Goal: Task Accomplishment & Management: Use online tool/utility

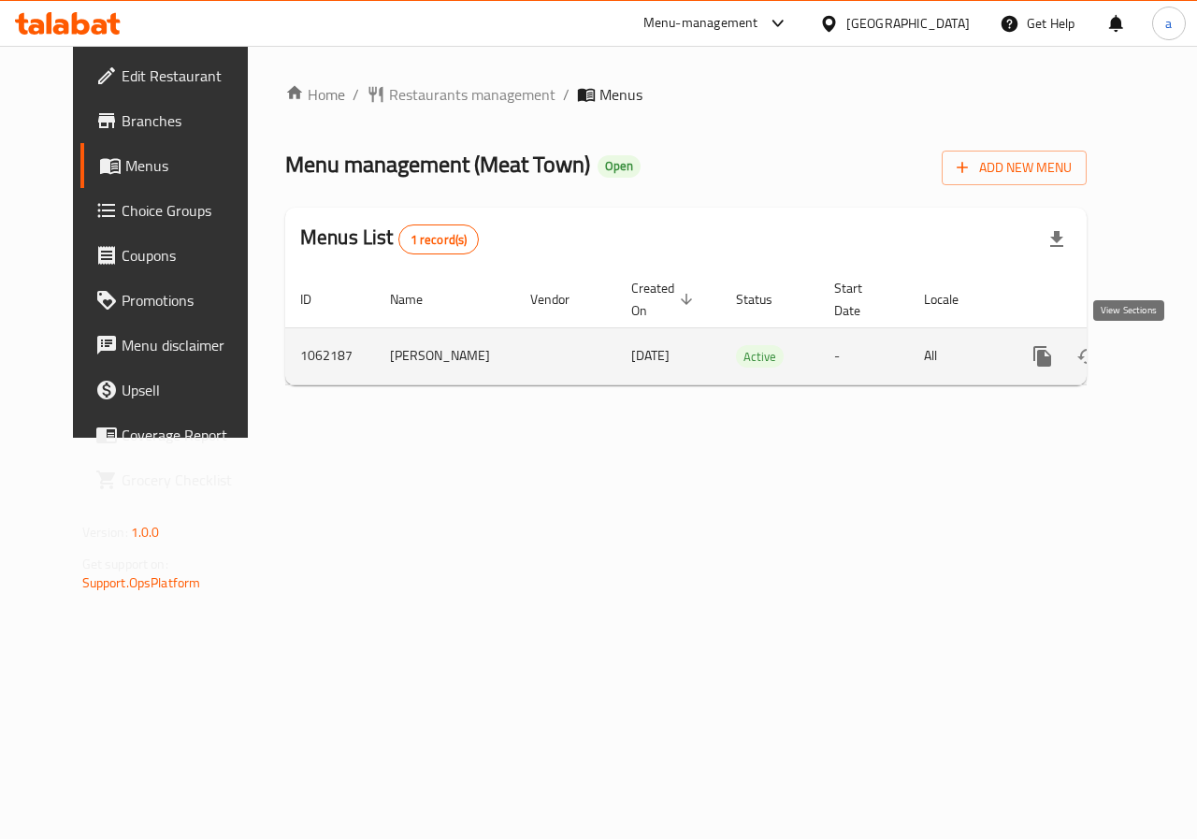
click at [1166, 353] on icon "enhanced table" at bounding box center [1177, 356] width 22 height 22
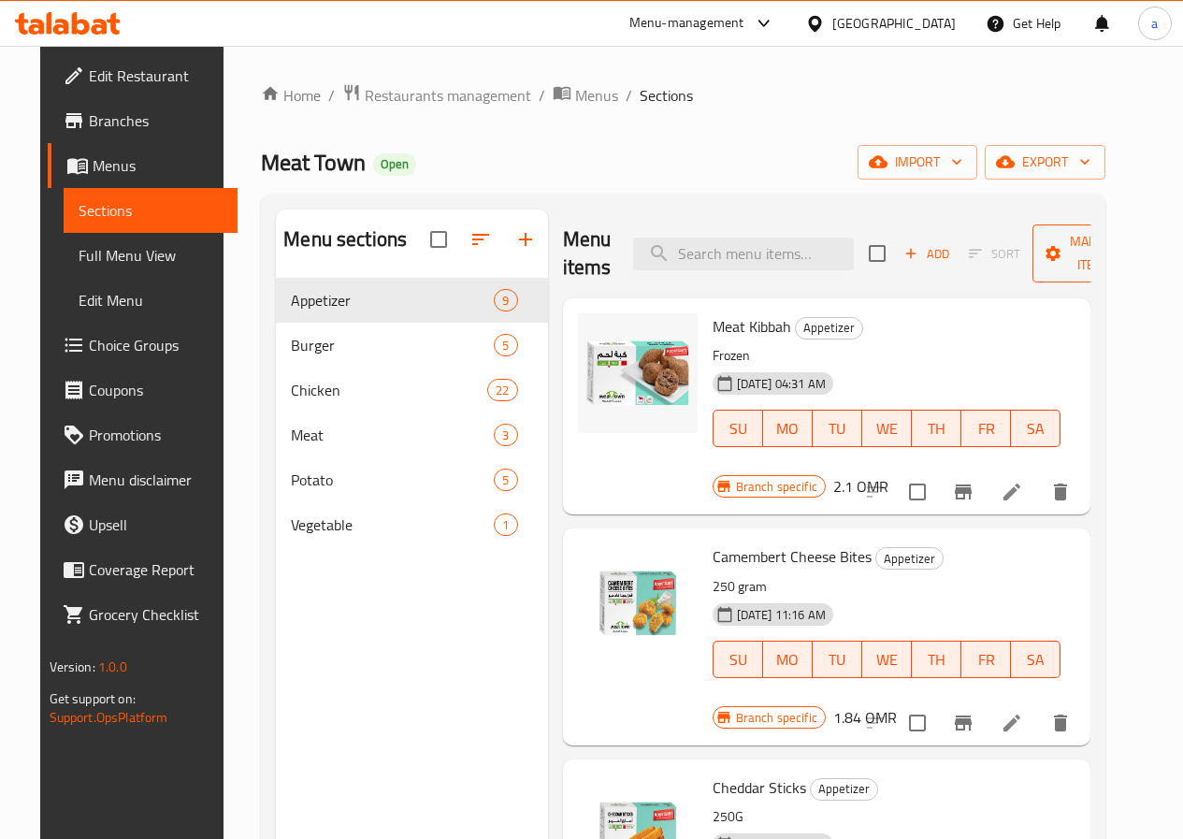
click at [1070, 238] on span "Manage items" at bounding box center [1094, 253] width 95 height 47
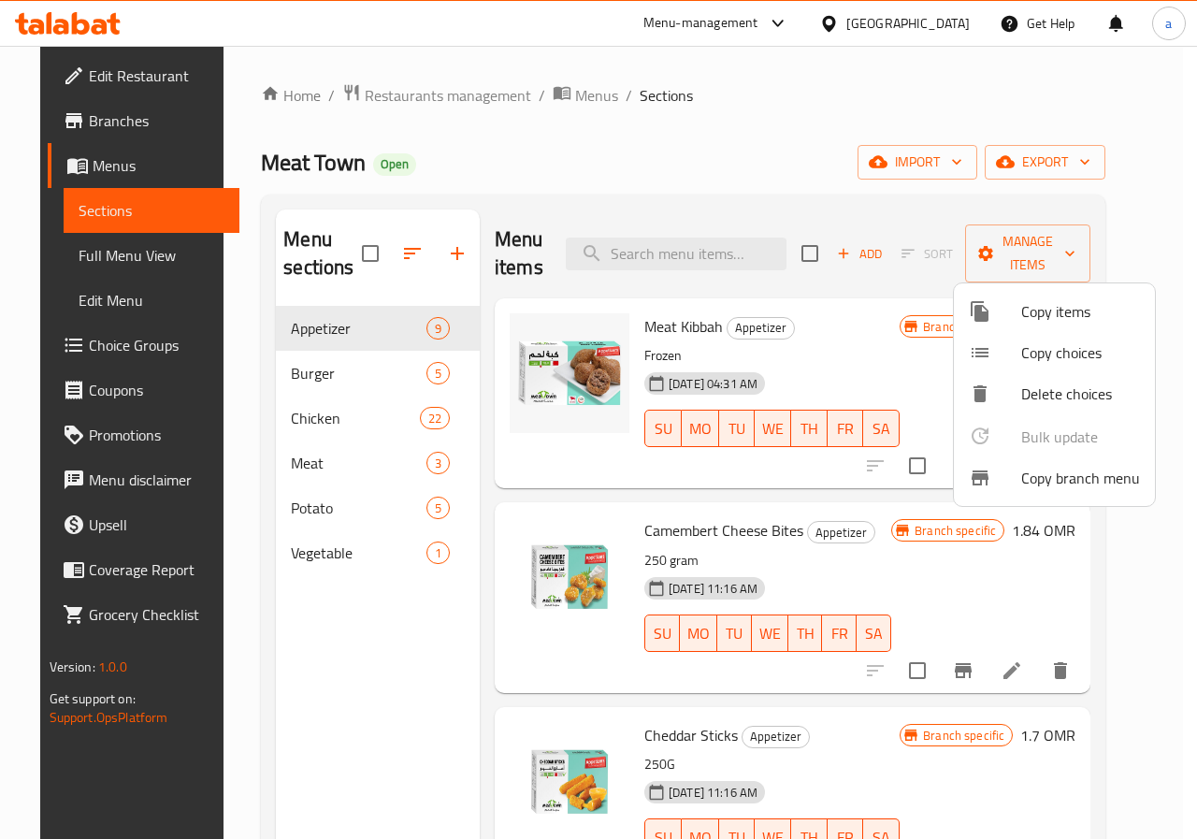
click at [1069, 471] on span "Copy branch menu" at bounding box center [1080, 478] width 119 height 22
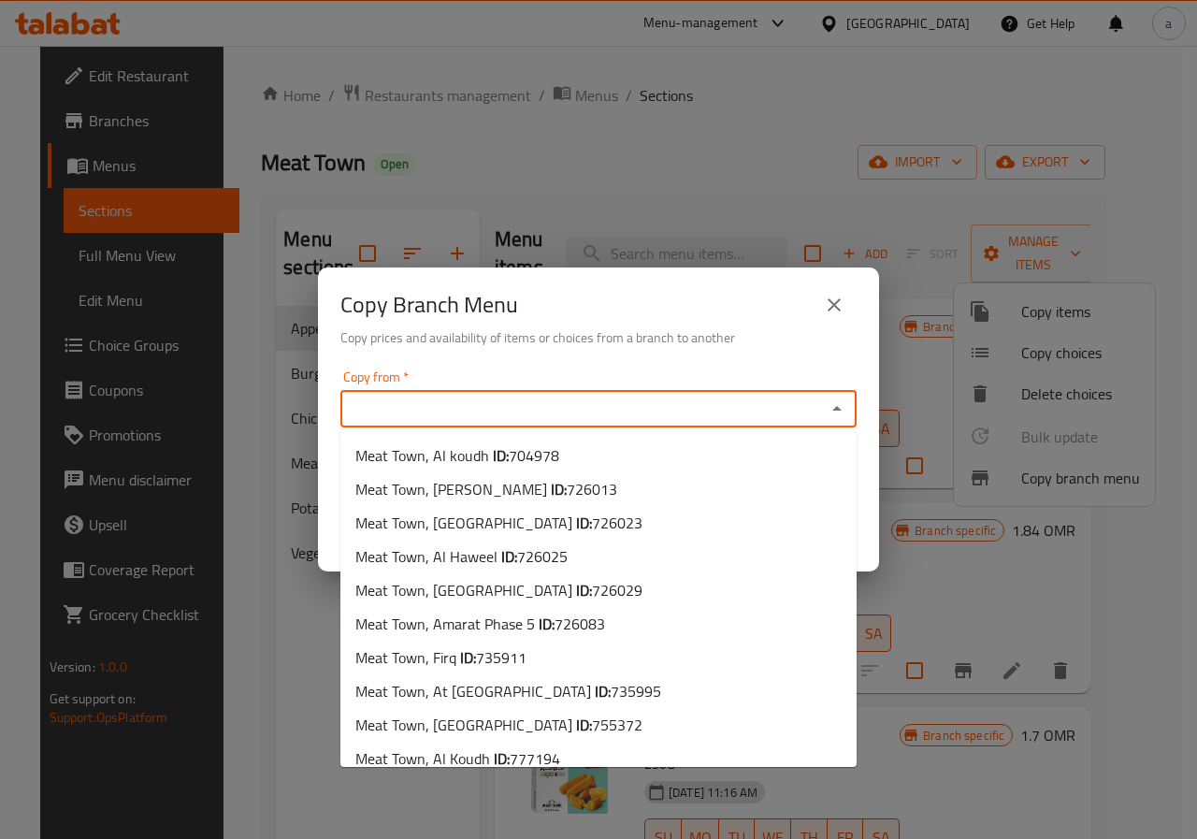
click at [651, 400] on input "Copy from   *" at bounding box center [583, 409] width 474 height 26
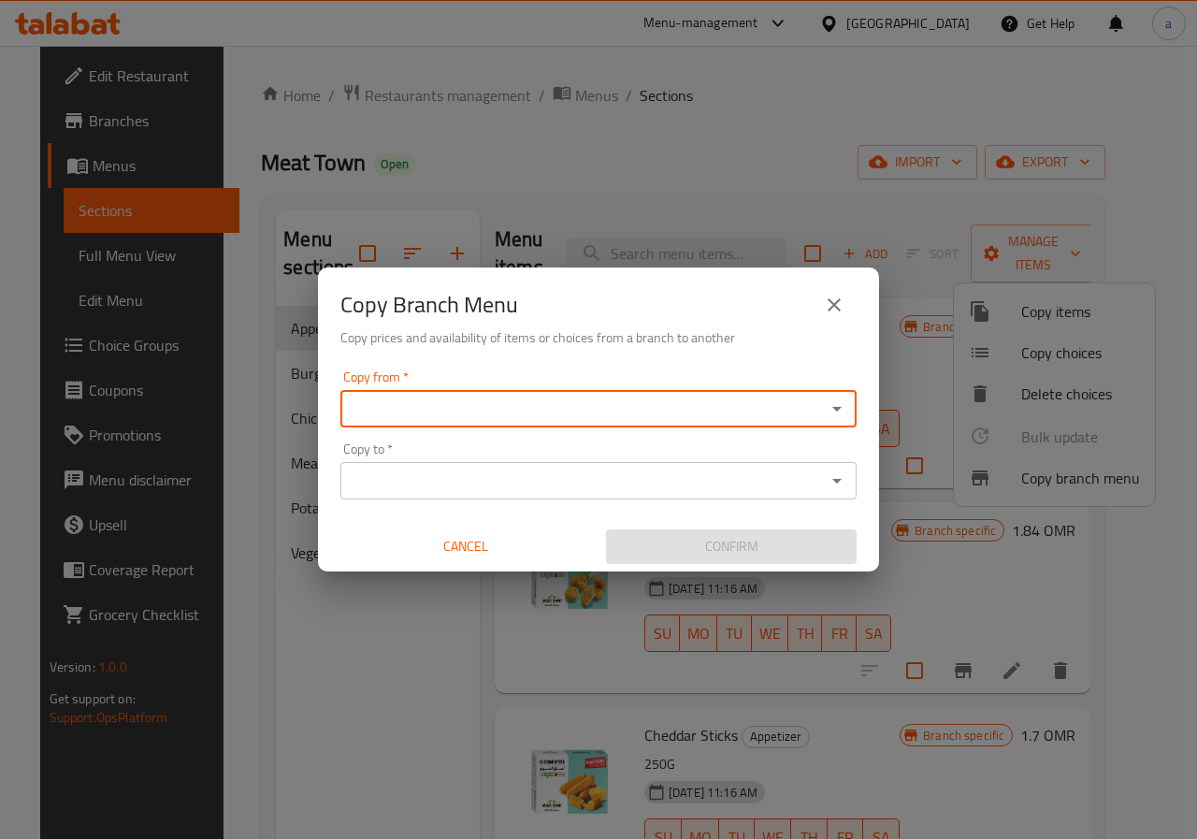
click at [491, 412] on input "Copy from   *" at bounding box center [583, 409] width 474 height 26
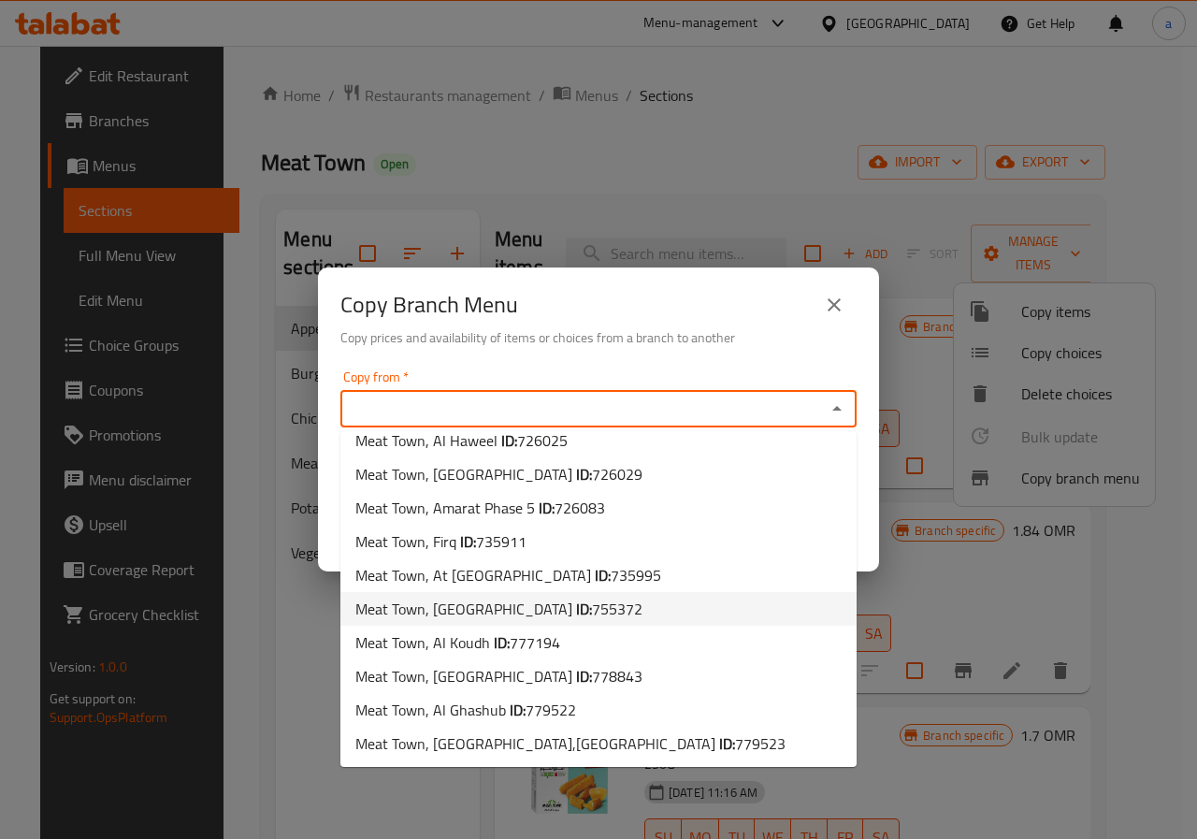
scroll to position [117, 0]
click at [528, 647] on span "777194" at bounding box center [535, 641] width 50 height 28
type input "Meat Town, Al Koudh"
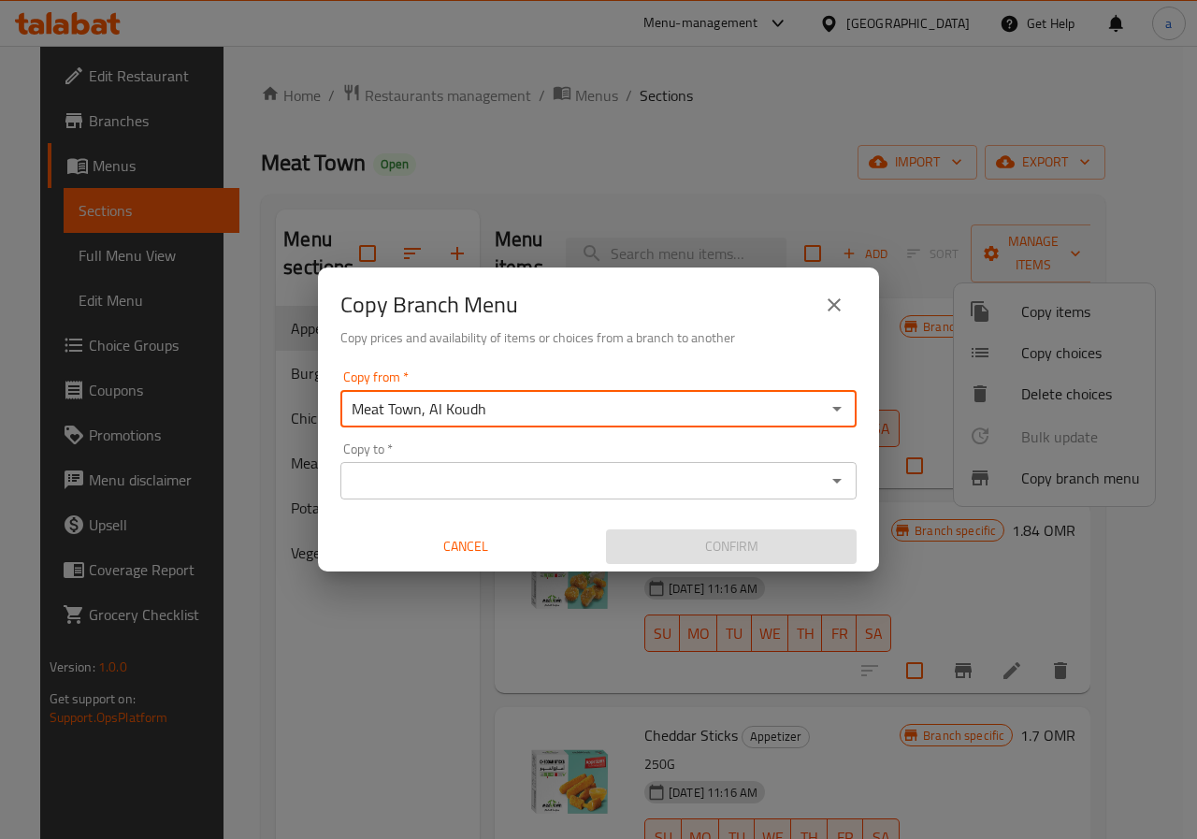
click at [506, 477] on input "Copy to   *" at bounding box center [583, 481] width 474 height 26
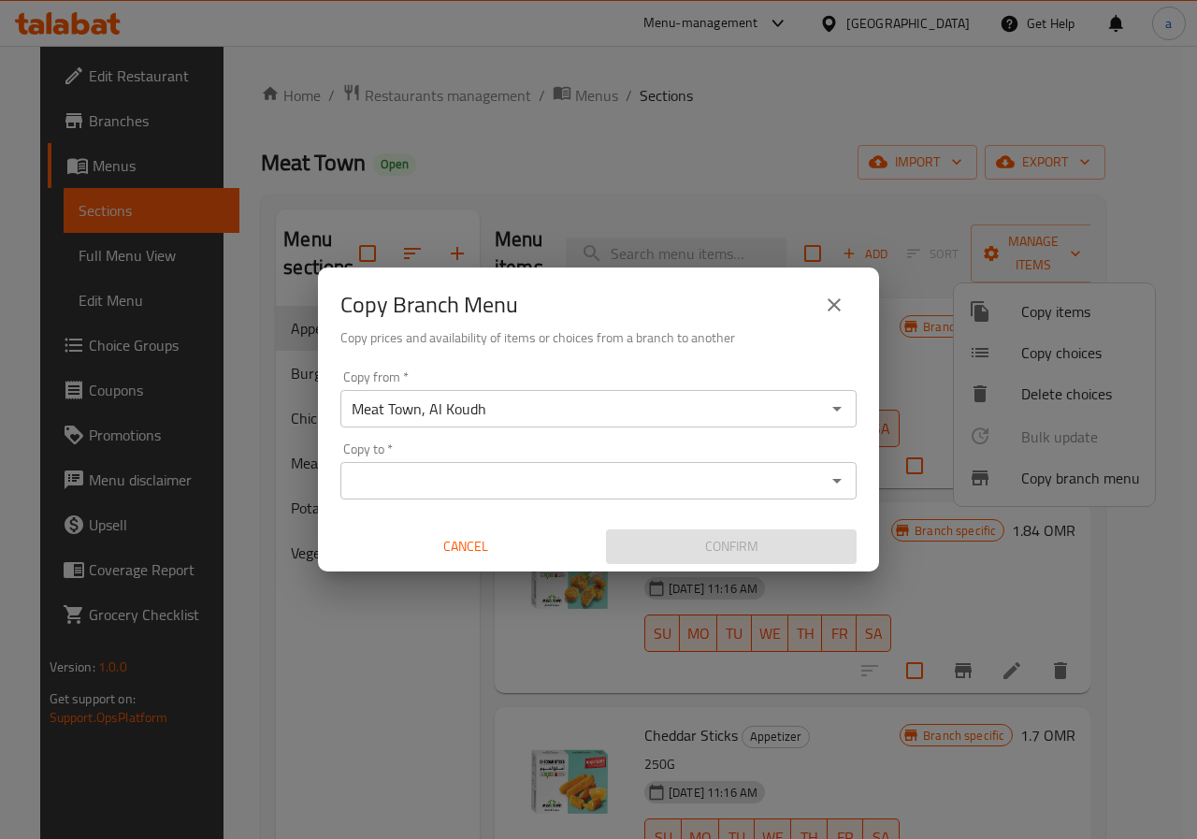
click at [553, 484] on input "Copy to   *" at bounding box center [583, 481] width 474 height 26
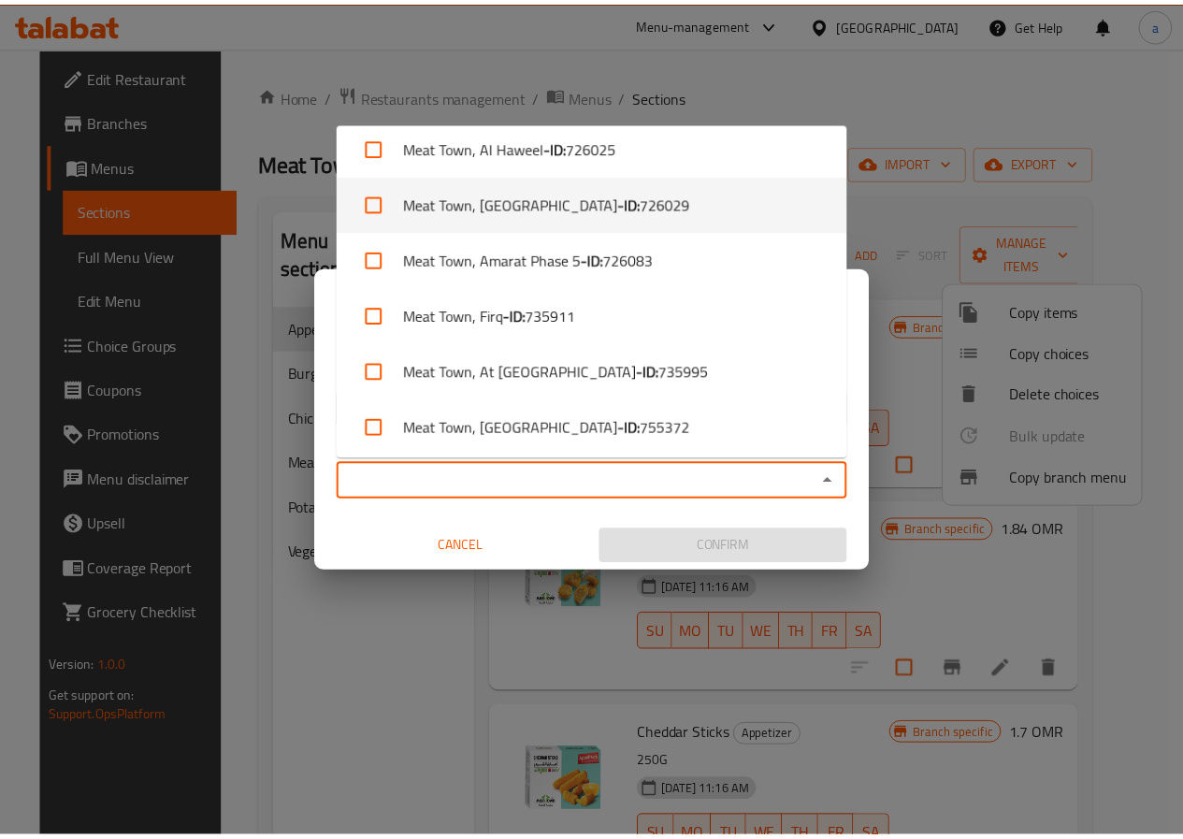
scroll to position [409, 0]
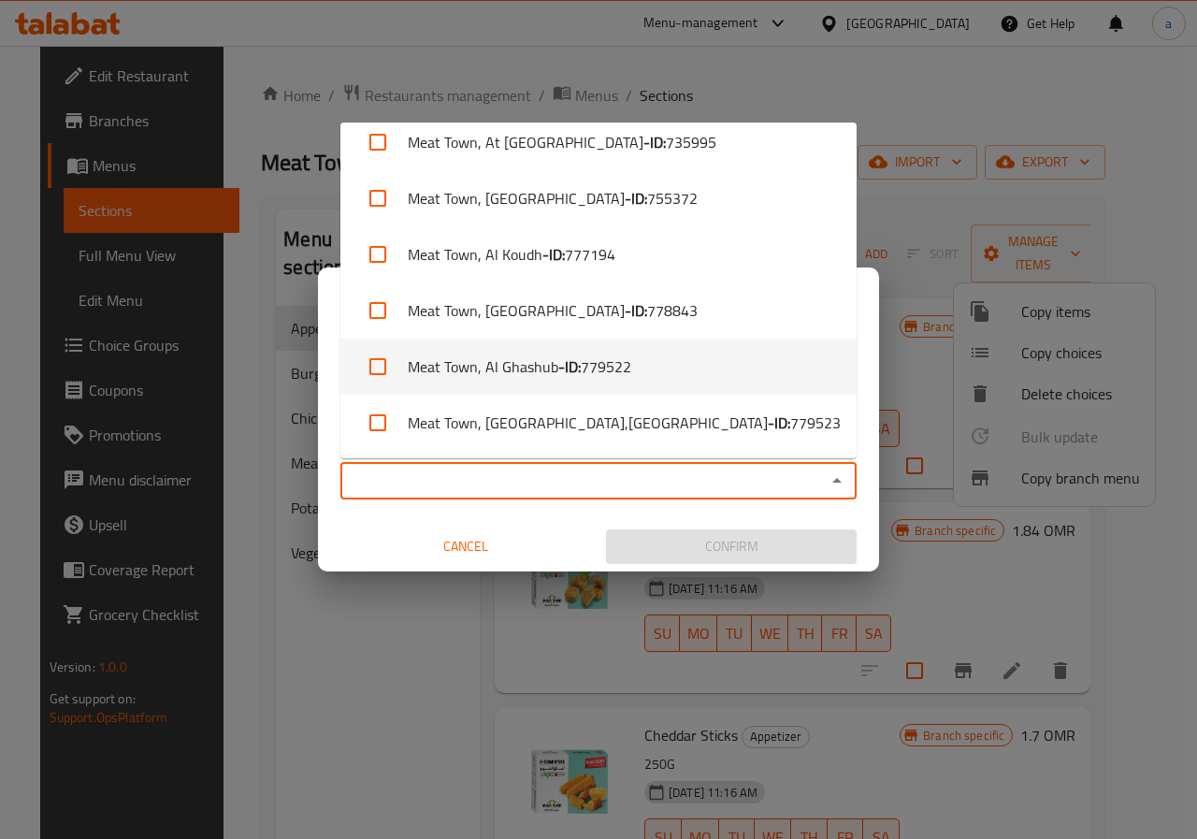
click at [637, 373] on li "Meat Town, Al Ghashub - ID: 779522" at bounding box center [598, 366] width 516 height 56
checkbox input "true"
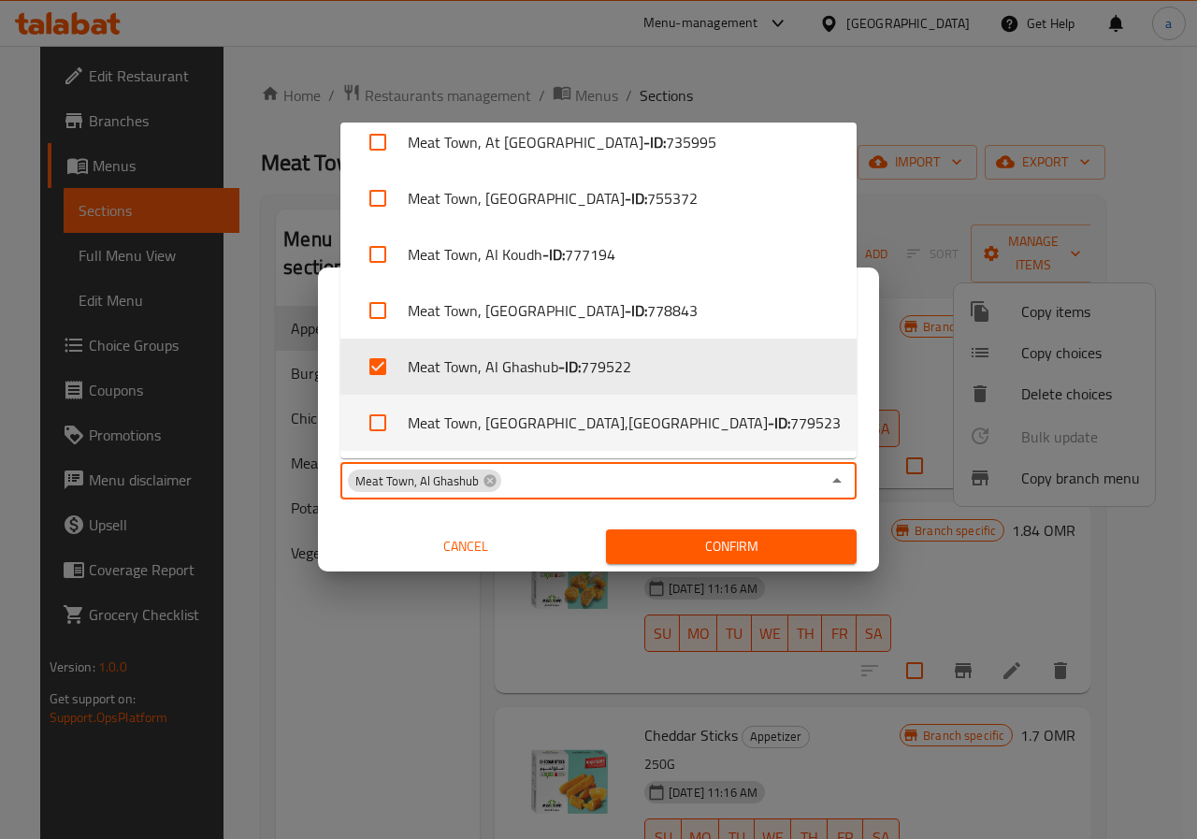
click at [698, 540] on span "Confirm" at bounding box center [731, 546] width 221 height 23
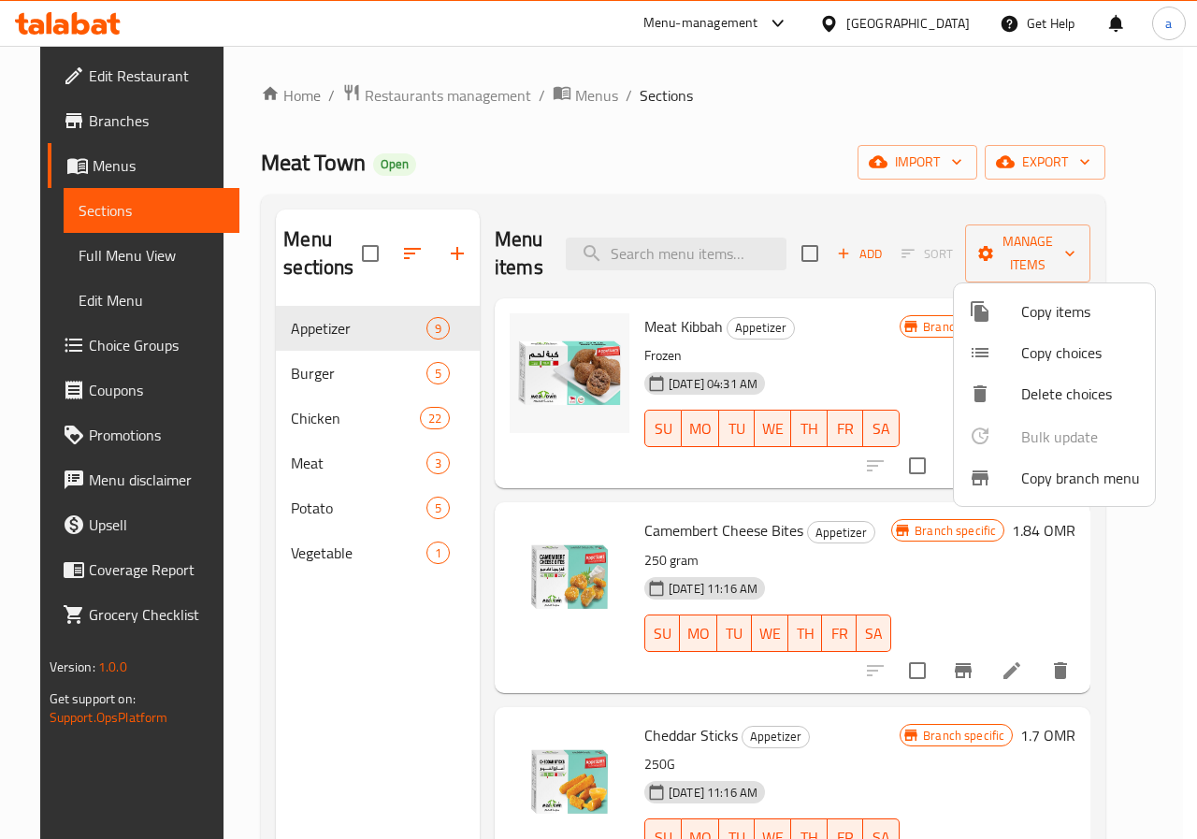
click at [765, 114] on div at bounding box center [598, 419] width 1197 height 839
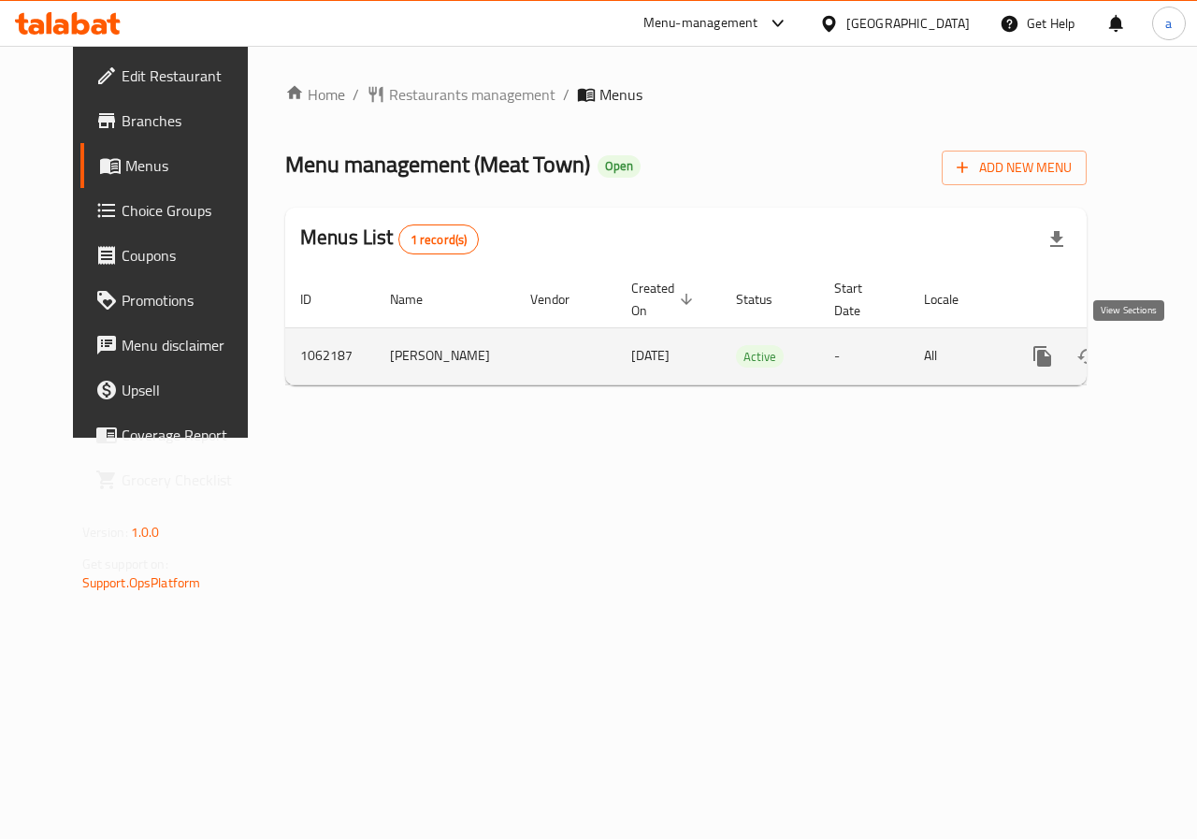
click at [1166, 366] on icon "enhanced table" at bounding box center [1177, 356] width 22 height 22
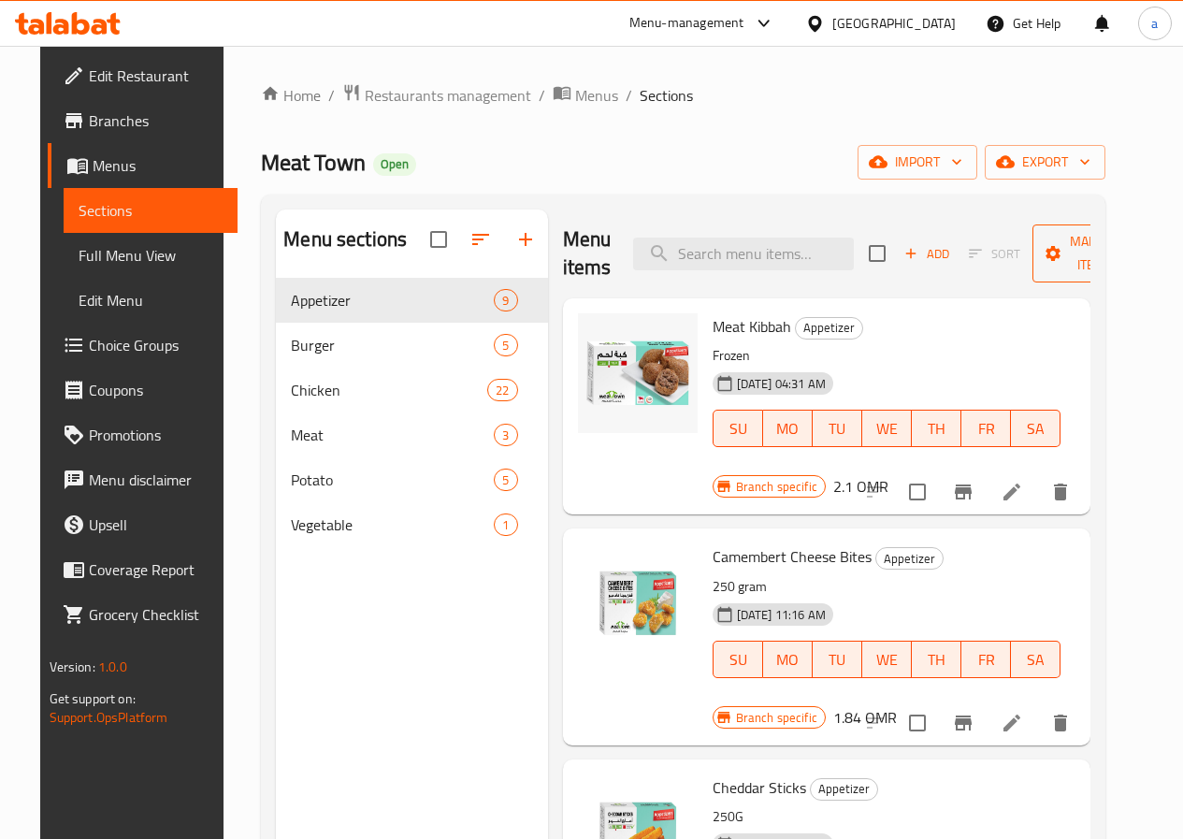
click at [1058, 257] on span "Manage items" at bounding box center [1094, 253] width 95 height 47
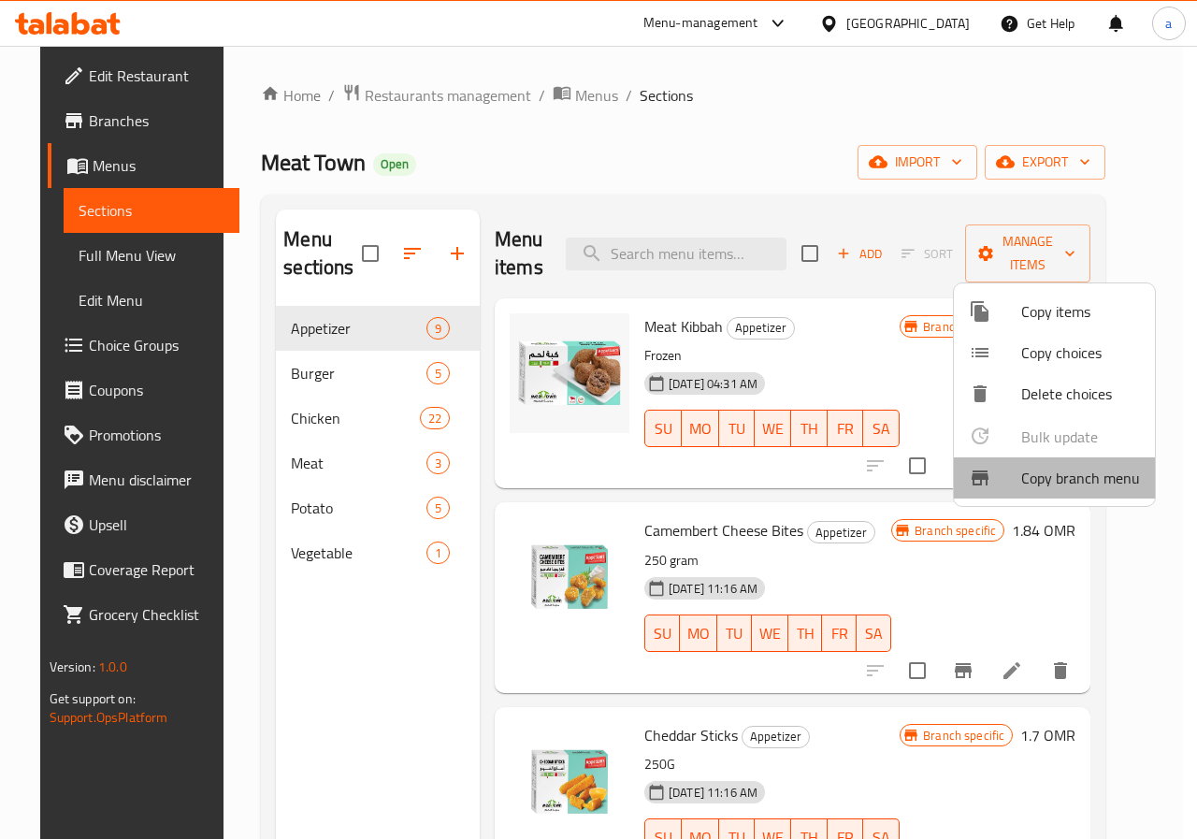
click at [1060, 484] on span "Copy branch menu" at bounding box center [1080, 478] width 119 height 22
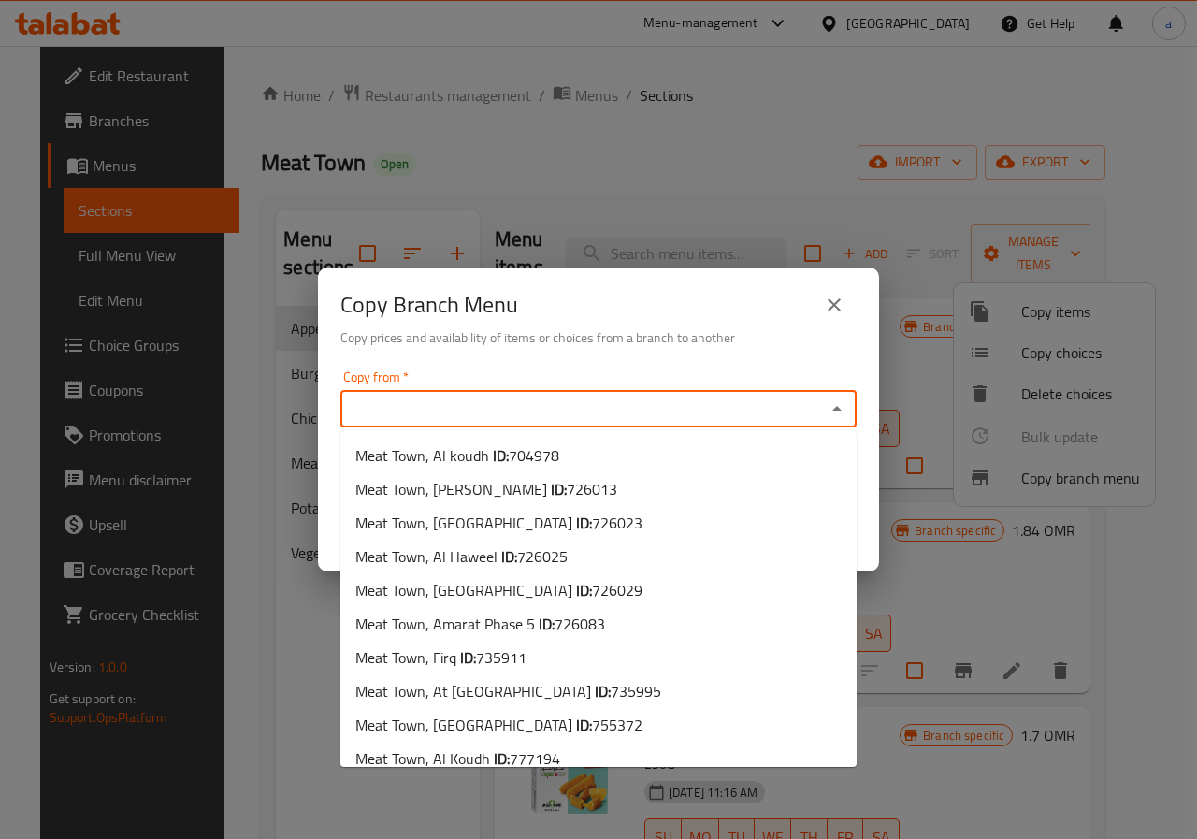
click at [694, 408] on input "Copy from   *" at bounding box center [583, 409] width 474 height 26
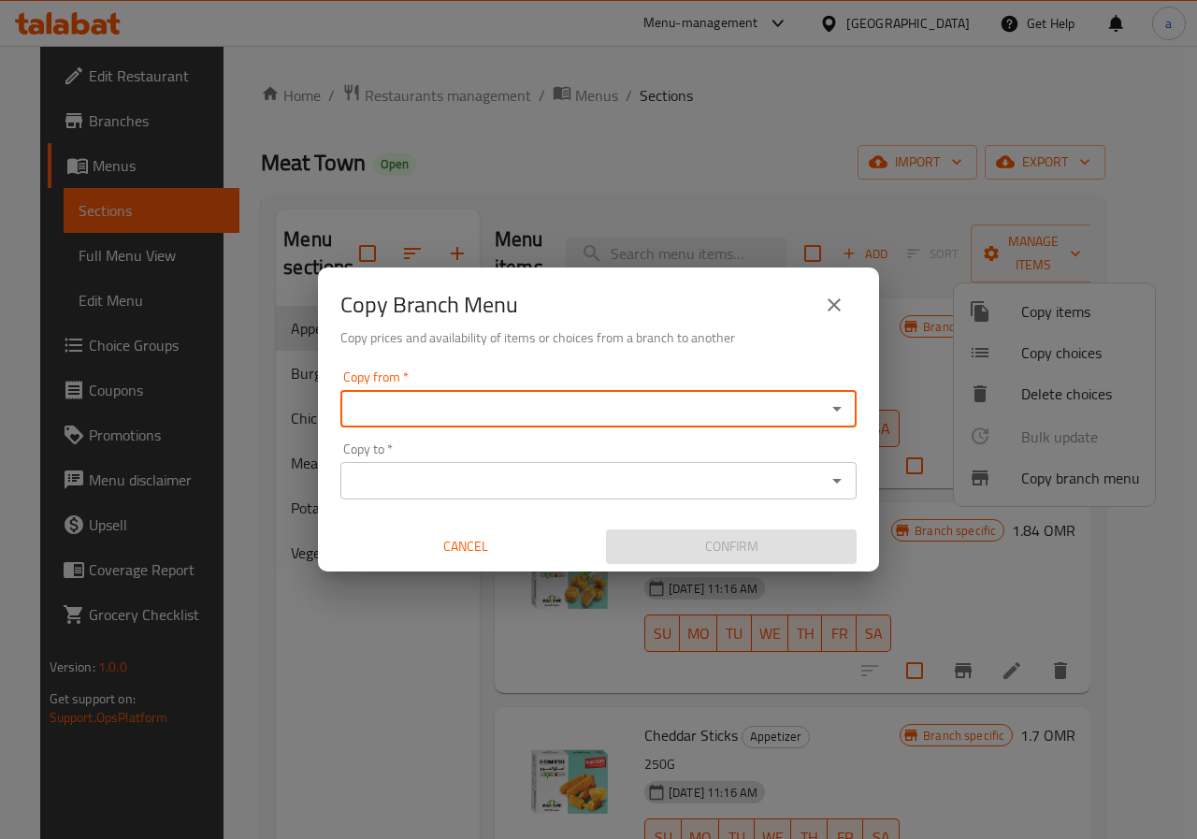
click at [585, 414] on input "Copy from   *" at bounding box center [583, 409] width 474 height 26
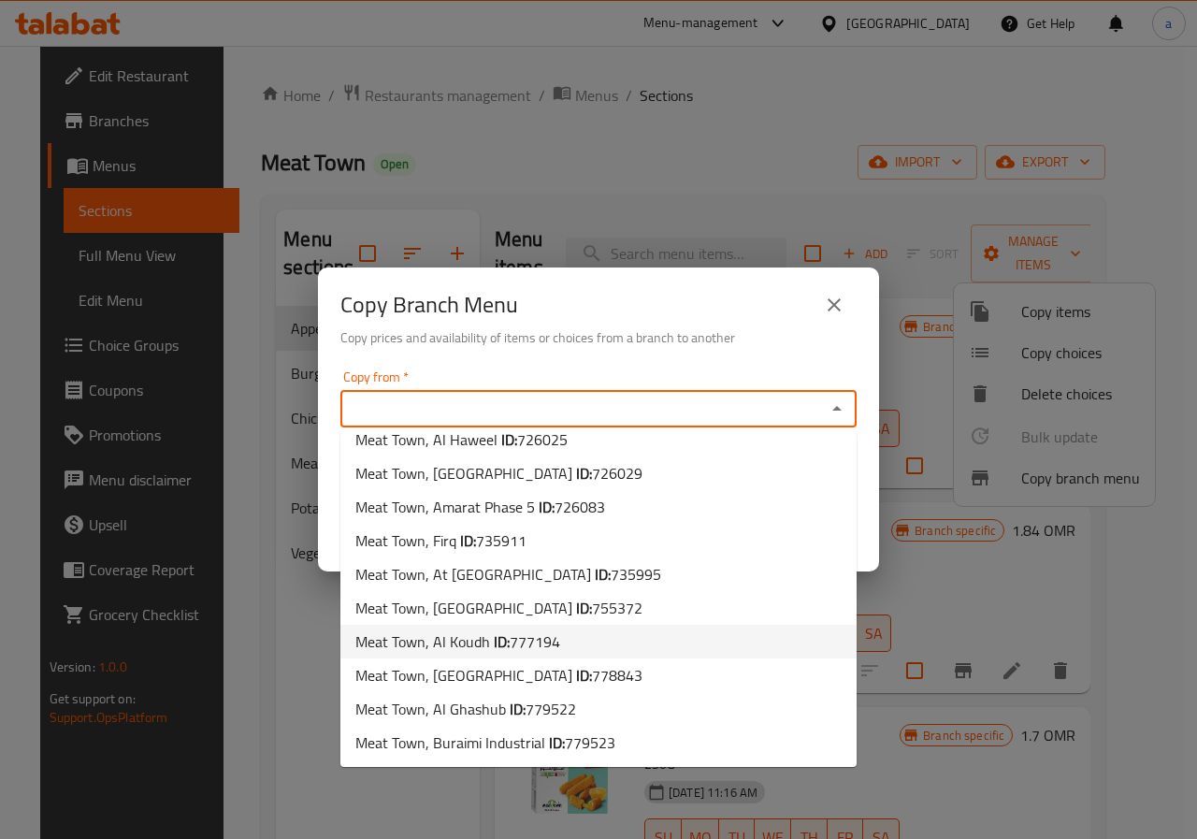
click at [545, 641] on span "777194" at bounding box center [535, 641] width 50 height 28
type input "Meat Town, Al Koudh"
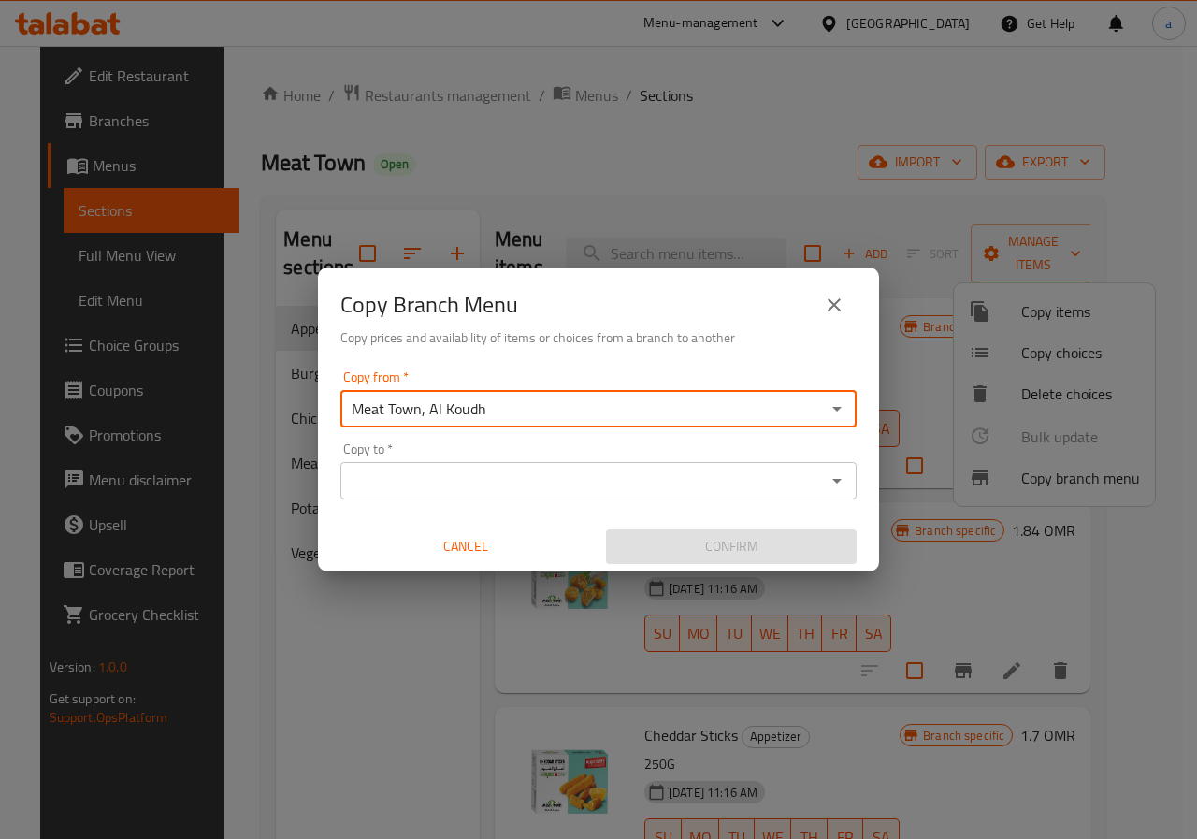
click at [505, 480] on input "Copy to   *" at bounding box center [583, 481] width 474 height 26
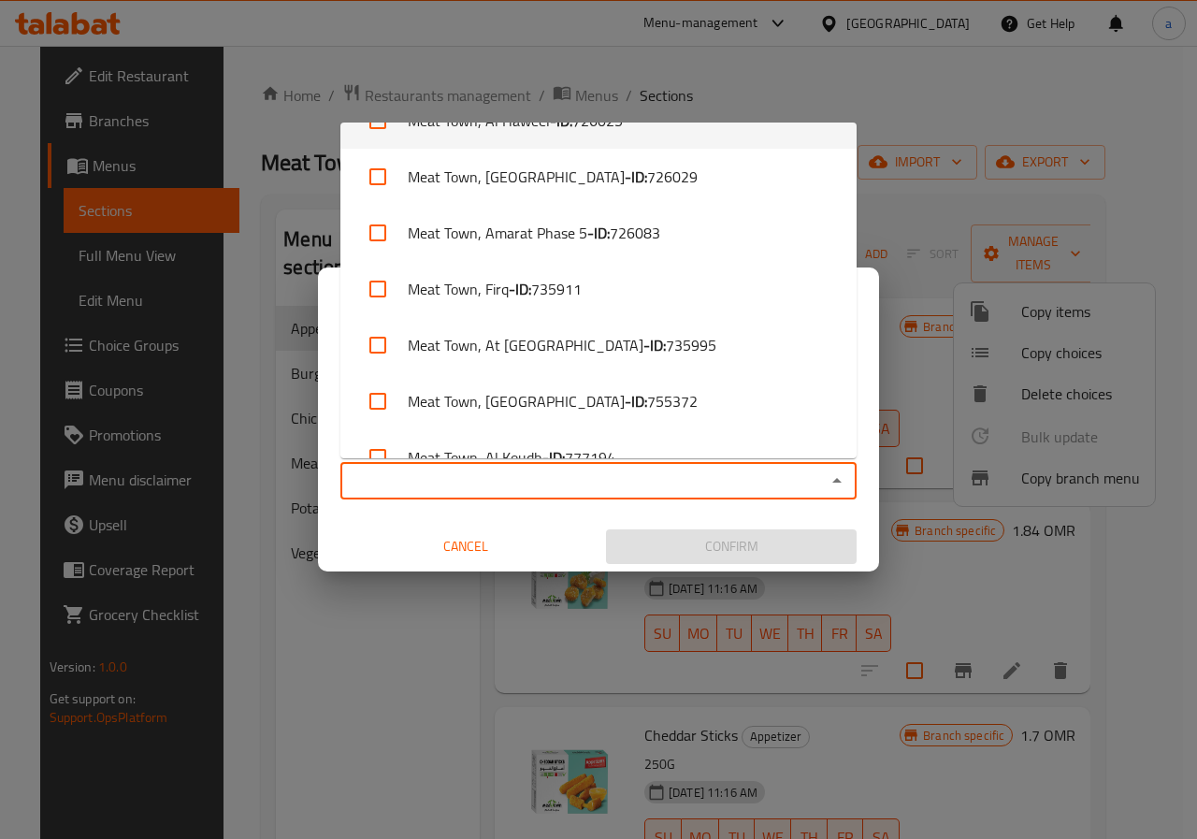
scroll to position [409, 0]
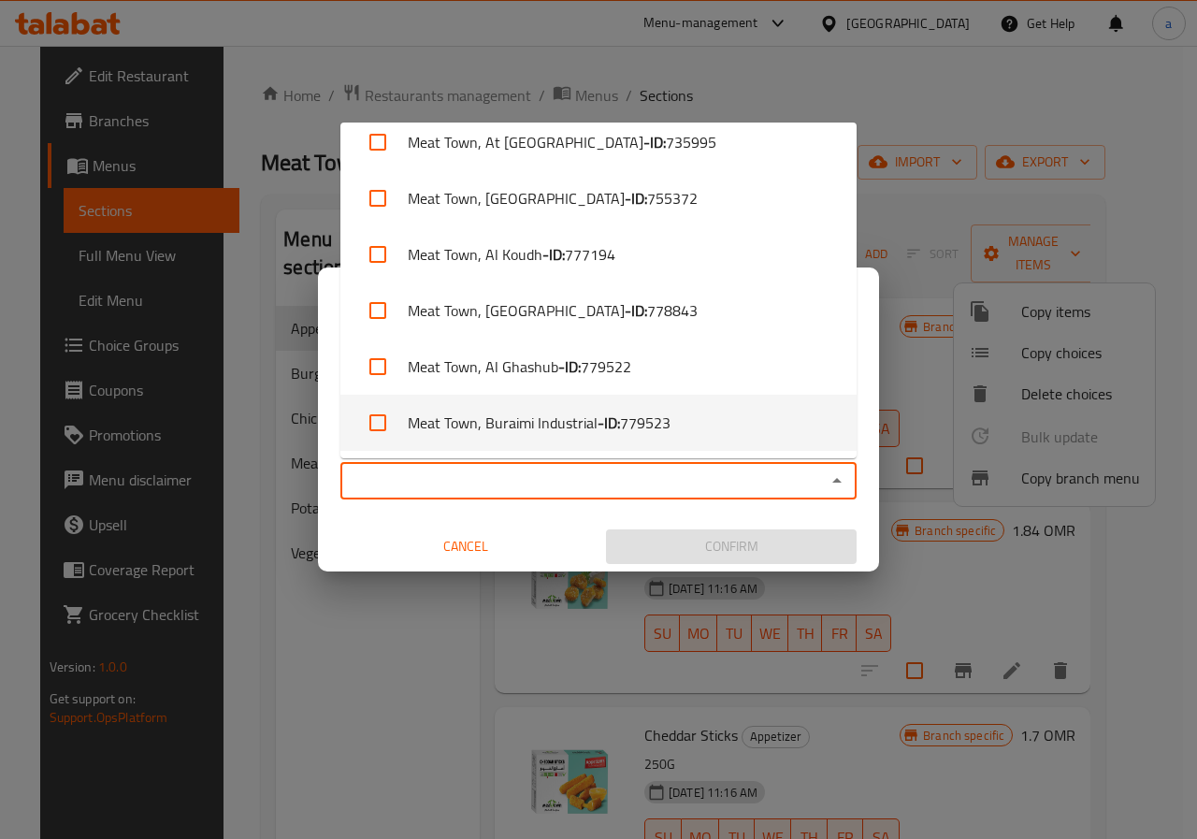
click at [645, 423] on span "779523" at bounding box center [645, 422] width 50 height 22
checkbox input "true"
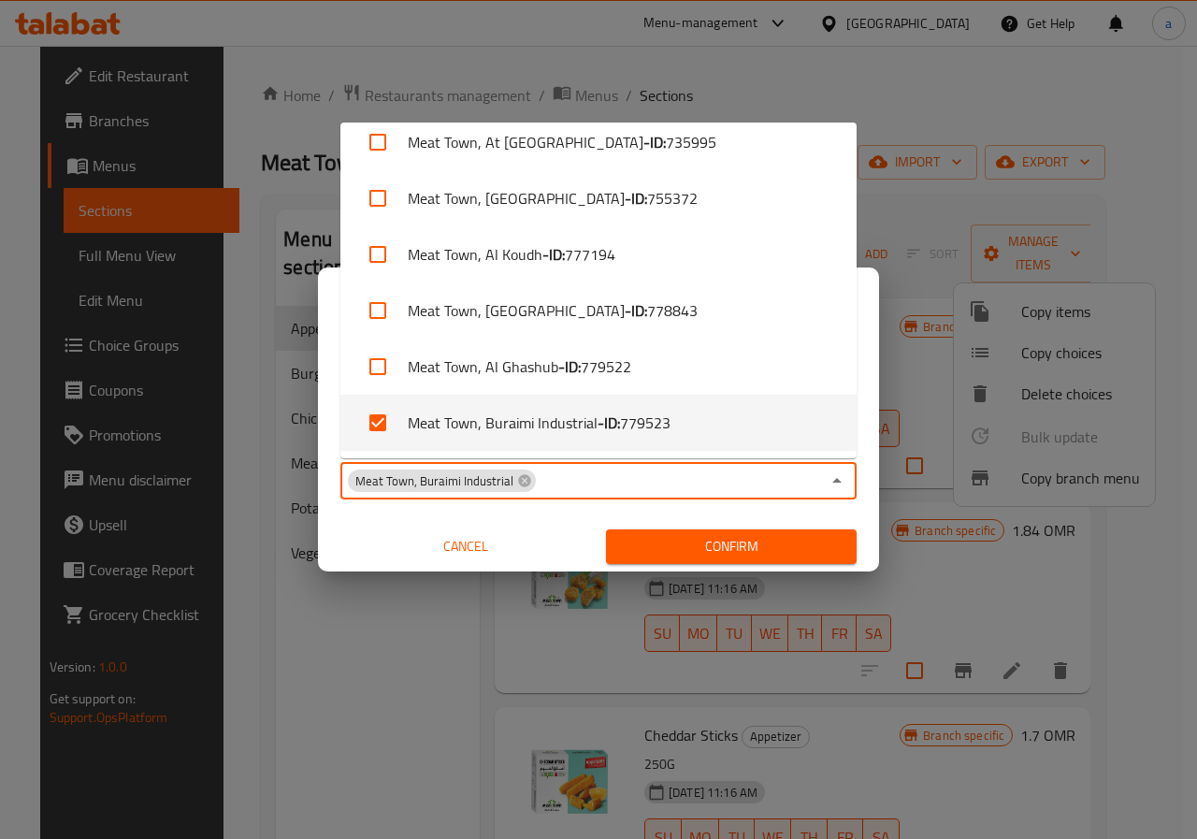
click at [676, 537] on span "Confirm" at bounding box center [731, 546] width 221 height 23
